Goal: Task Accomplishment & Management: Manage account settings

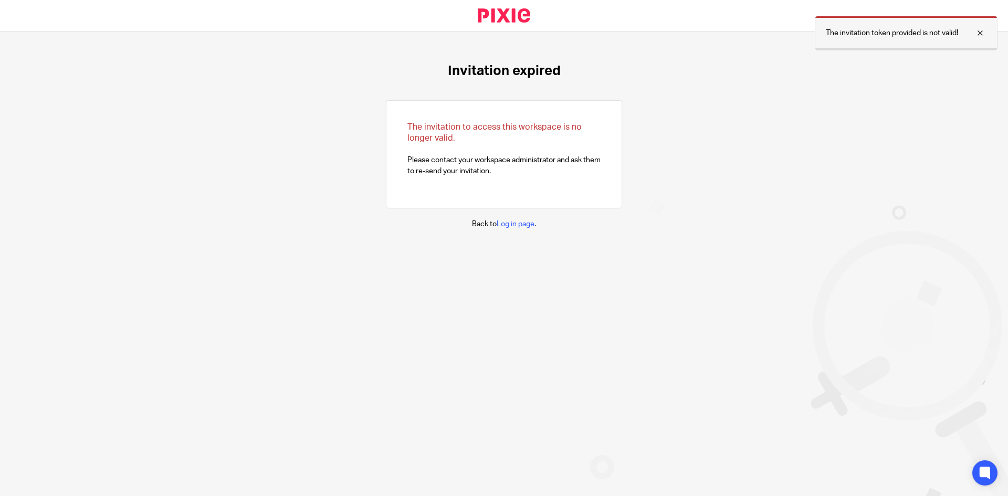
click at [983, 32] on div at bounding box center [972, 33] width 28 height 13
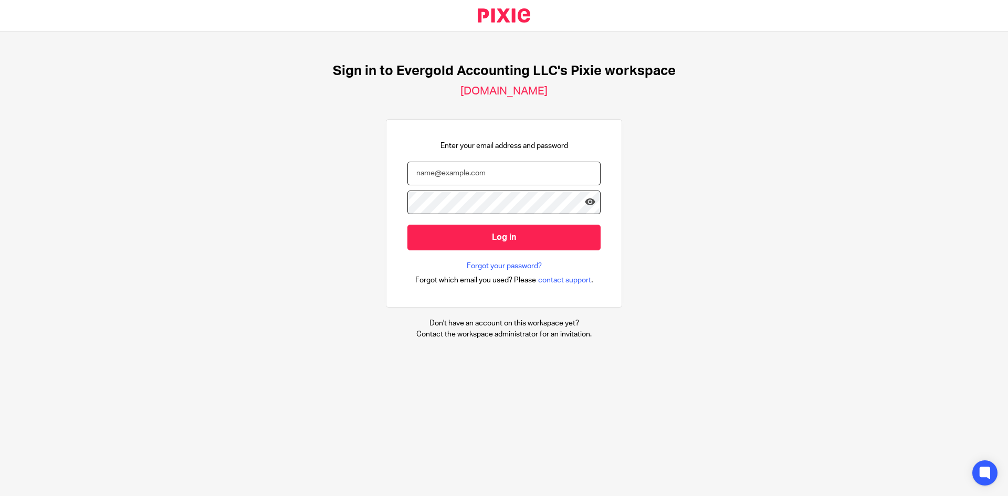
click at [501, 177] on input "email" at bounding box center [503, 174] width 193 height 24
type input "[PERSON_NAME][EMAIL_ADDRESS][DOMAIN_NAME]"
click at [407, 225] on input "Log in" at bounding box center [503, 238] width 193 height 26
